Goal: Book appointment/travel/reservation

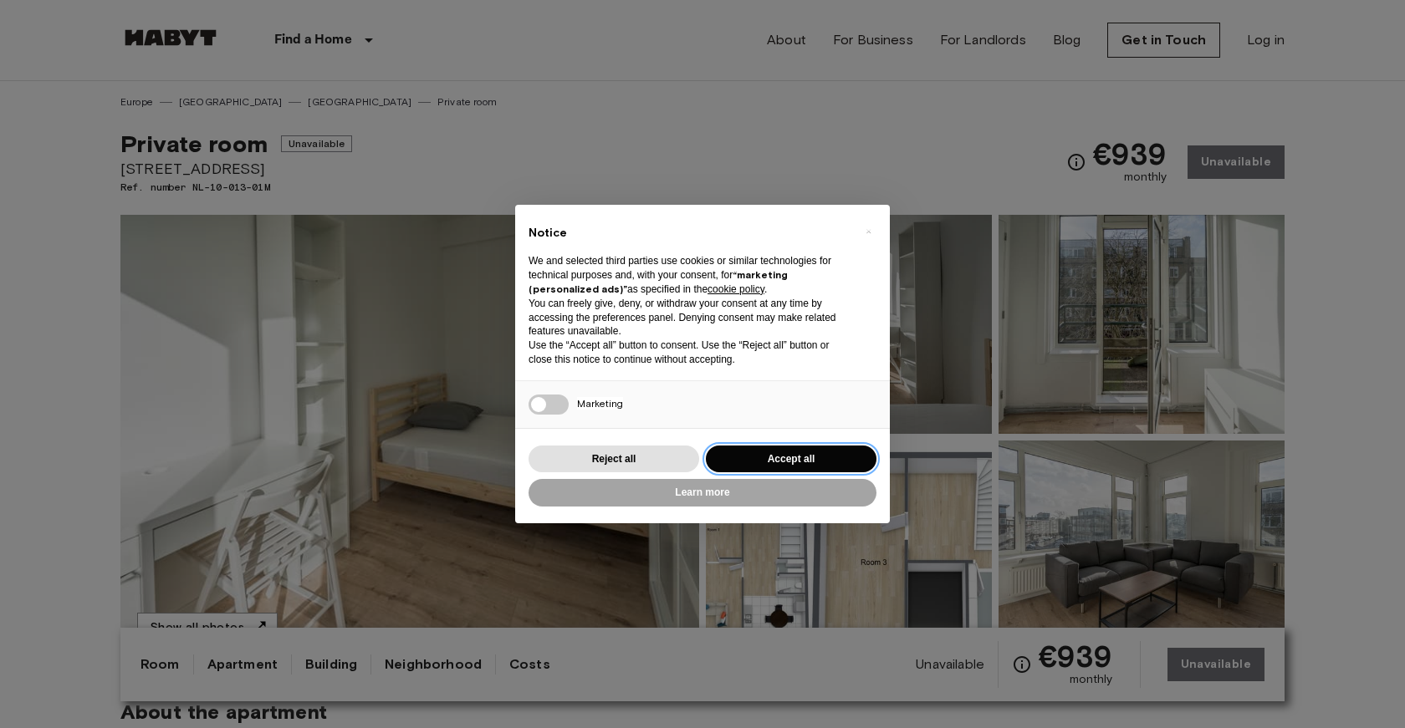
click at [757, 457] on button "Accept all" at bounding box center [791, 460] width 171 height 28
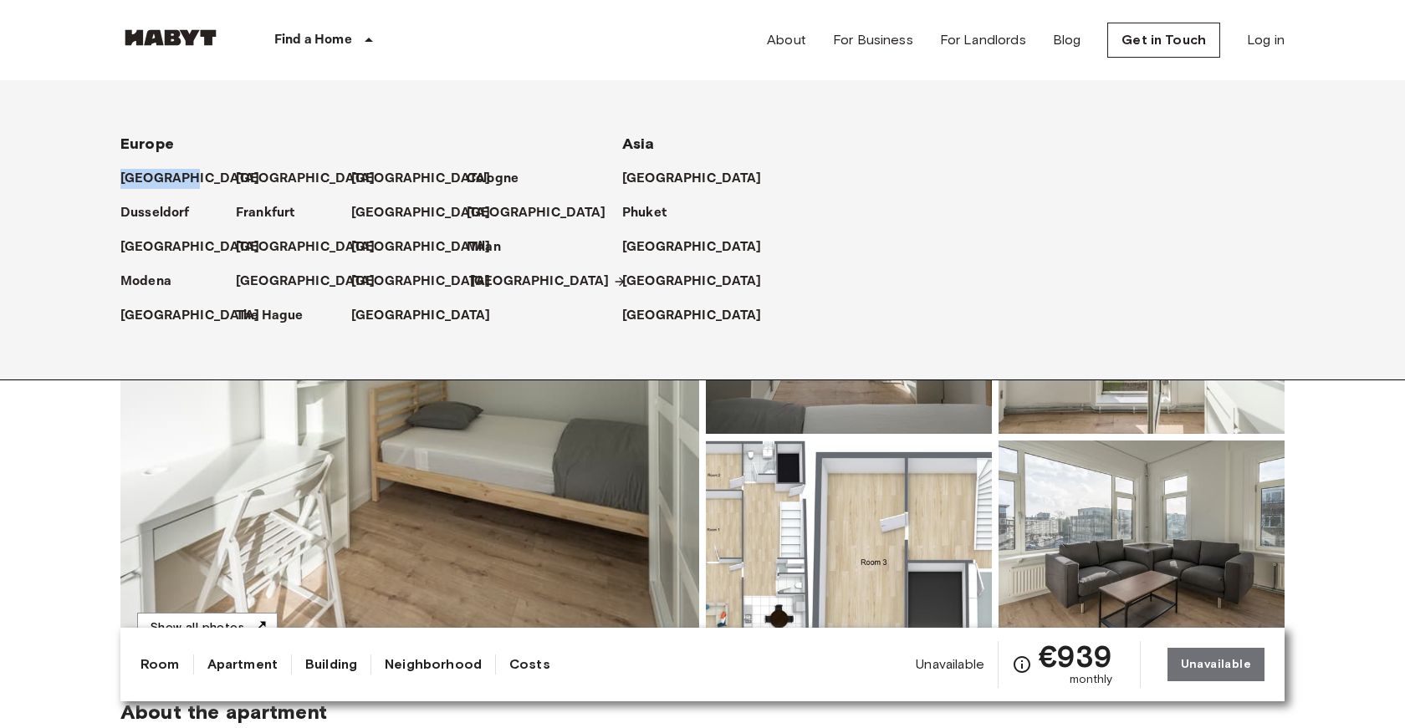
click at [487, 284] on p "[GEOGRAPHIC_DATA]" at bounding box center [540, 282] width 140 height 20
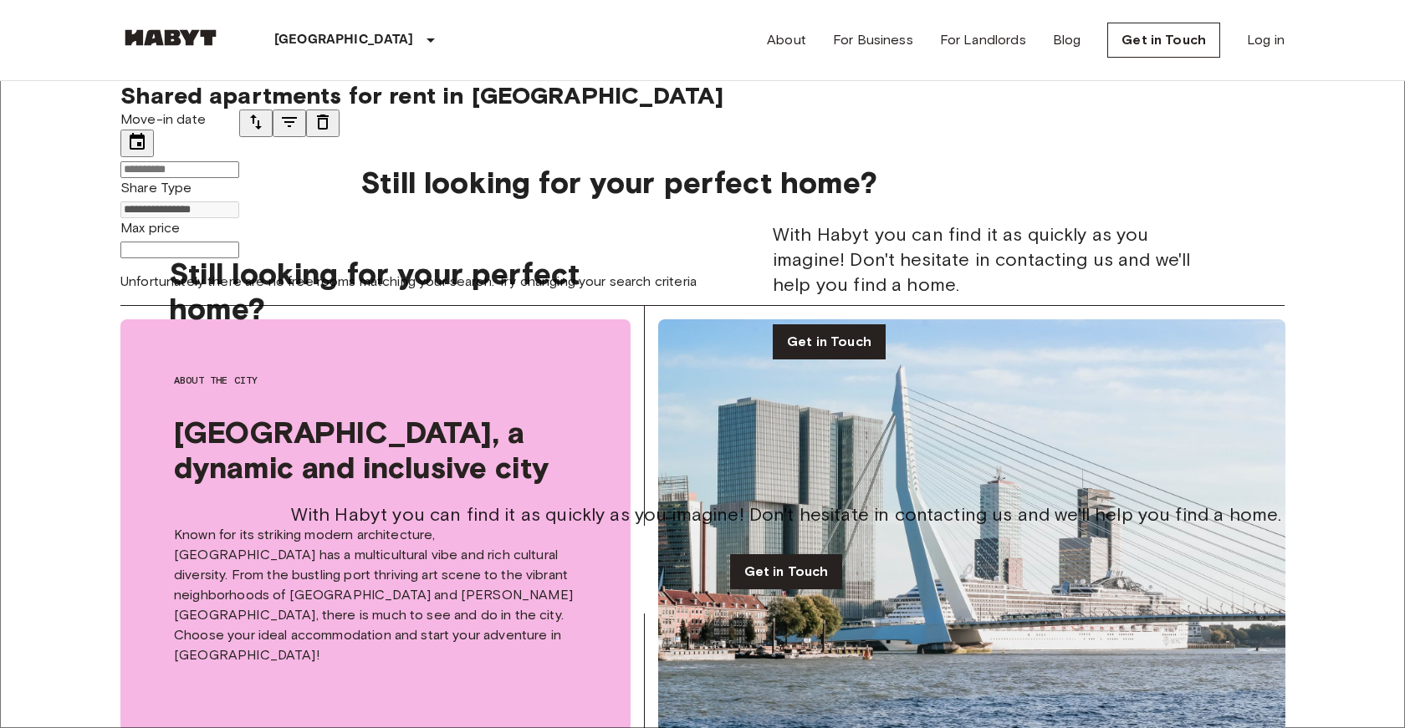
click at [232, 171] on input "Move-in date" at bounding box center [179, 169] width 119 height 17
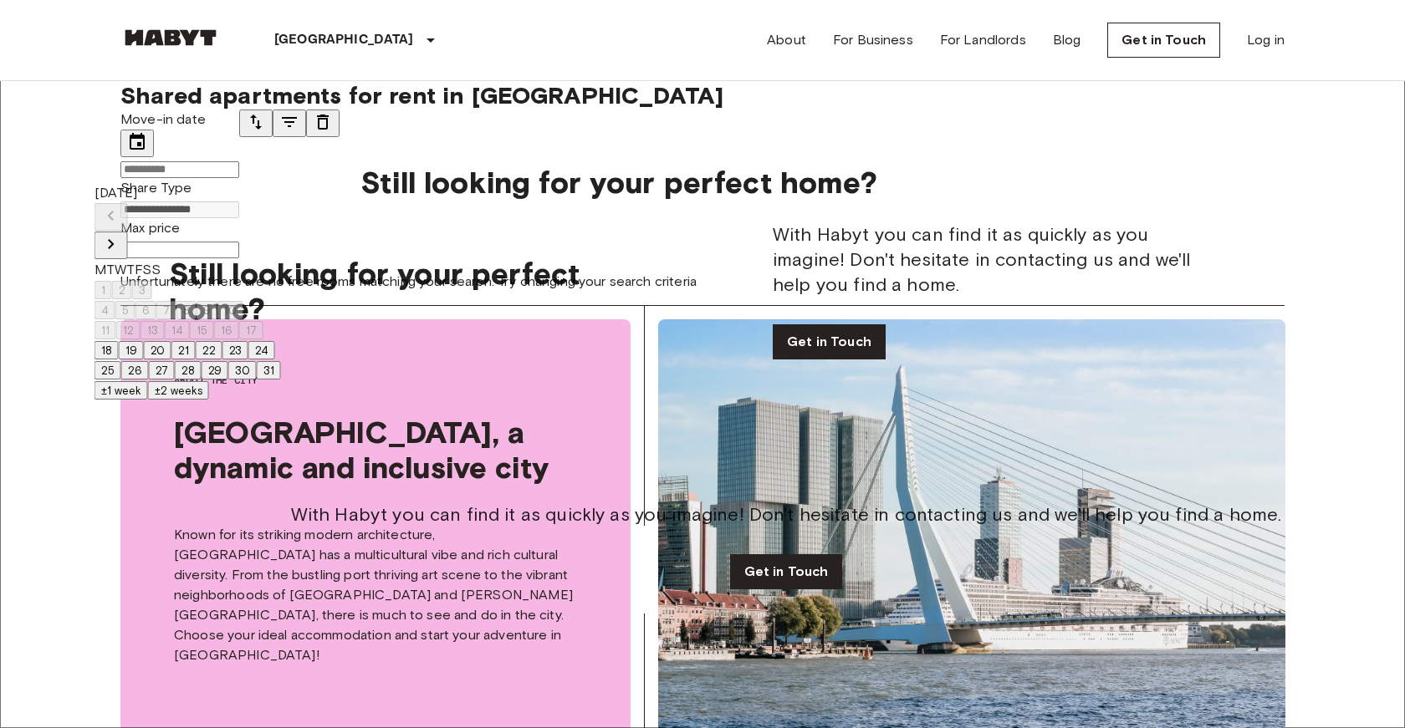
click at [121, 234] on icon "Next month" at bounding box center [111, 244] width 20 height 20
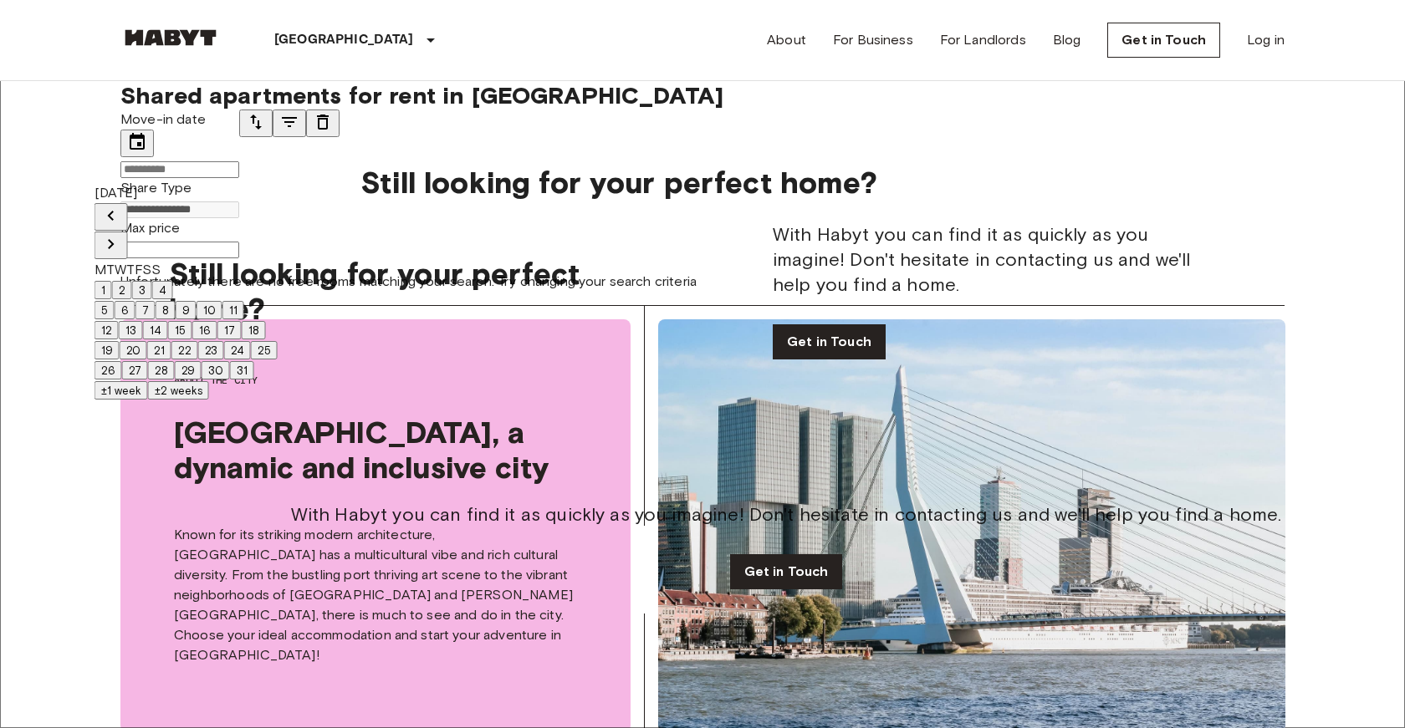
click at [121, 234] on icon "Next month" at bounding box center [111, 244] width 20 height 20
click at [112, 281] on button "1" at bounding box center [103, 290] width 18 height 18
type input "**********"
